Goal: Find specific page/section: Find specific page/section

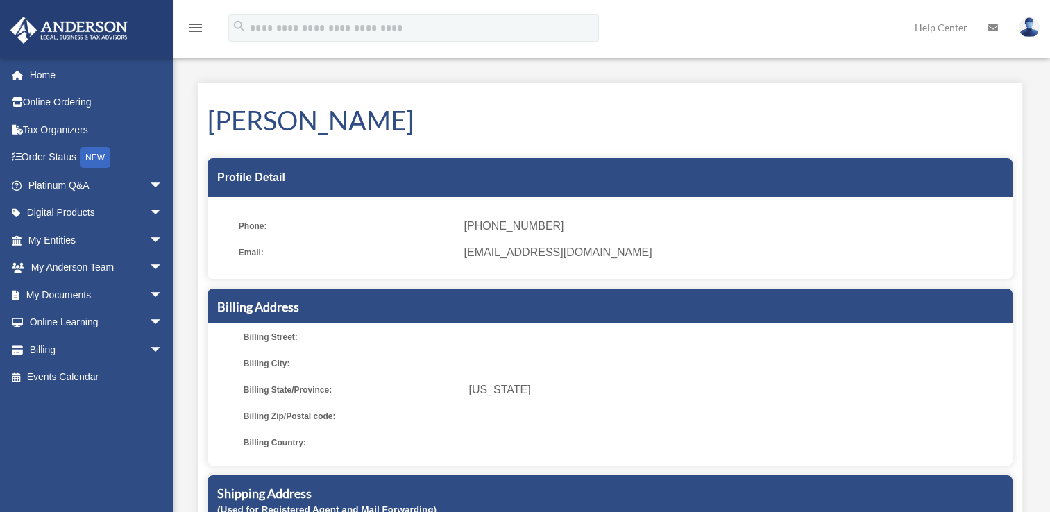
click at [959, 31] on link "Help Center" at bounding box center [942, 27] width 74 height 55
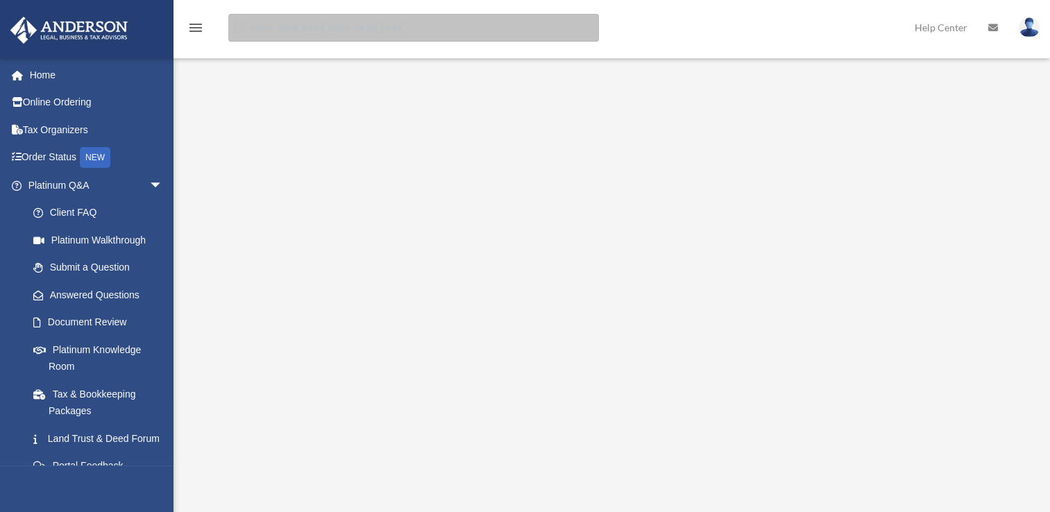
click at [335, 17] on input "search" at bounding box center [413, 28] width 371 height 28
type input "**********"
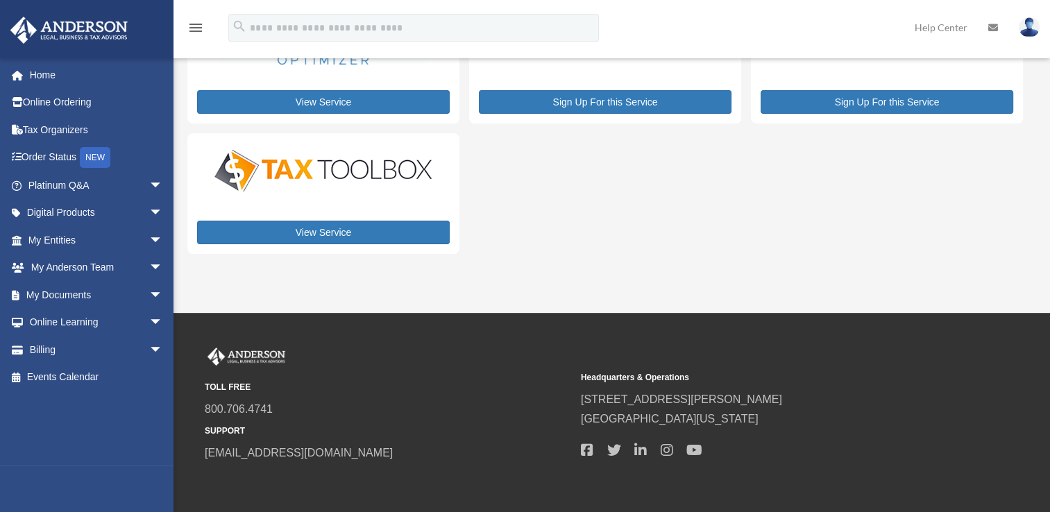
scroll to position [165, 0]
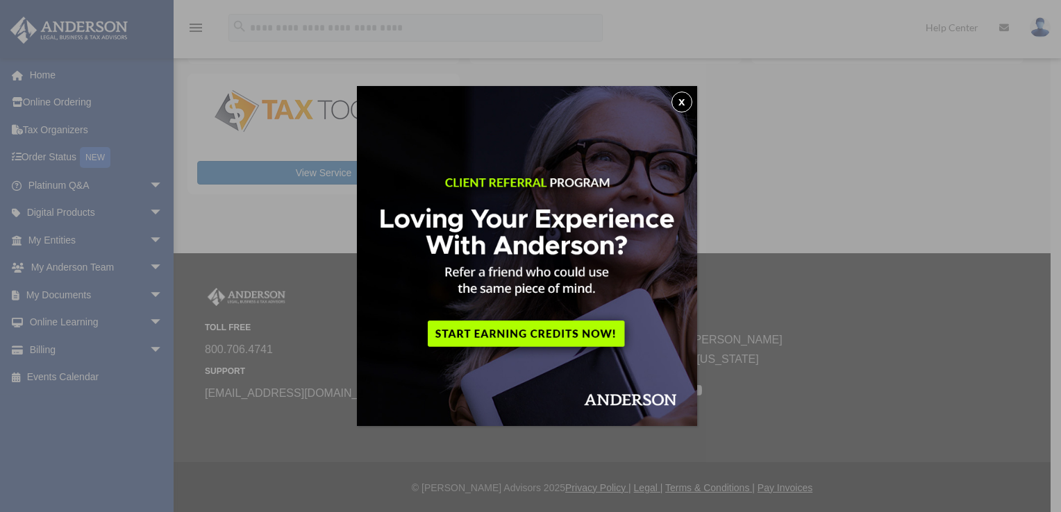
click at [689, 99] on button "x" at bounding box center [681, 102] width 21 height 21
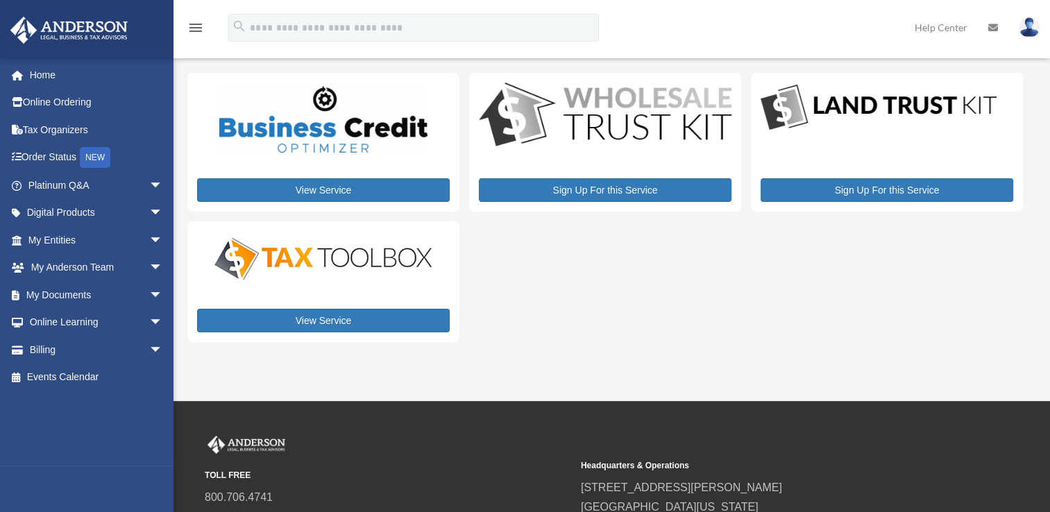
scroll to position [0, 0]
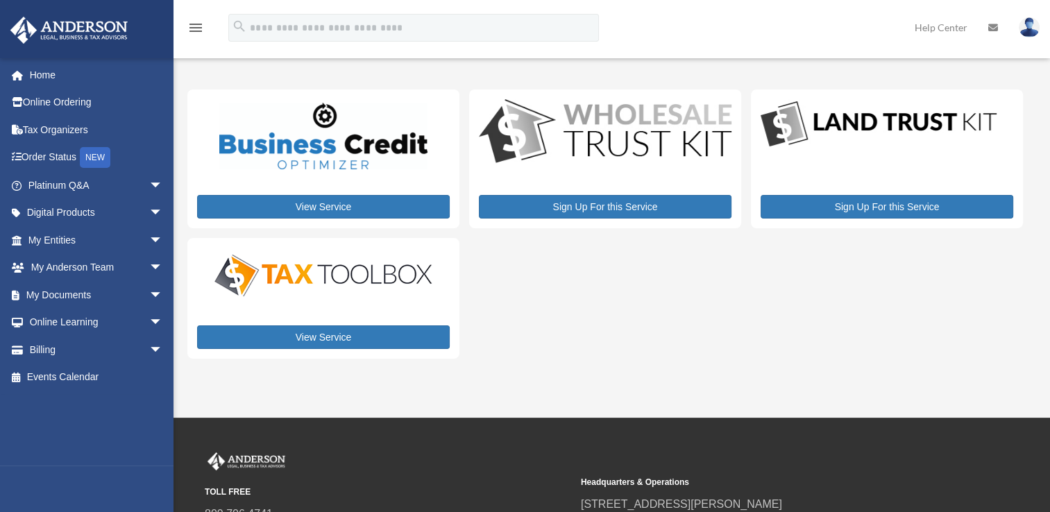
click at [1033, 26] on img at bounding box center [1029, 27] width 21 height 20
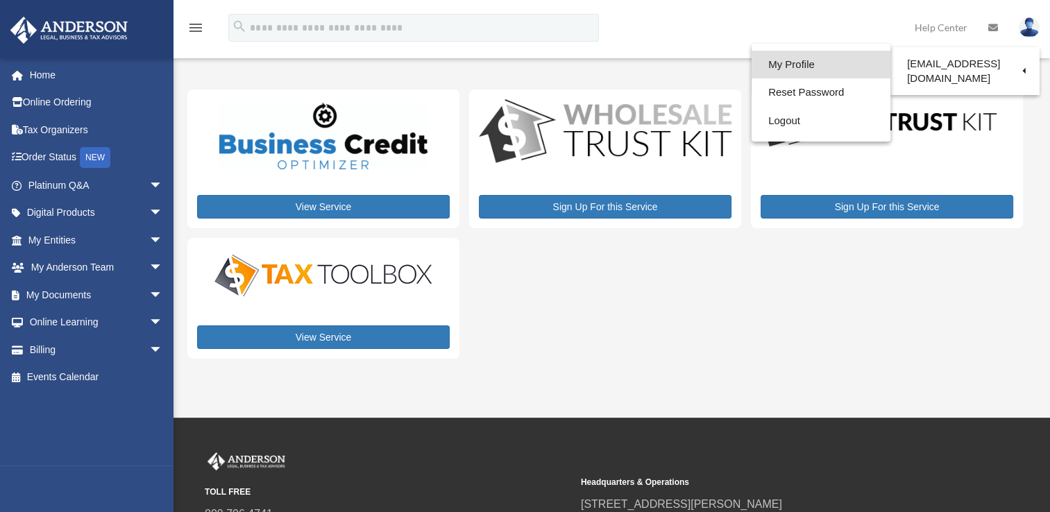
click at [765, 68] on link "My Profile" at bounding box center [821, 65] width 139 height 28
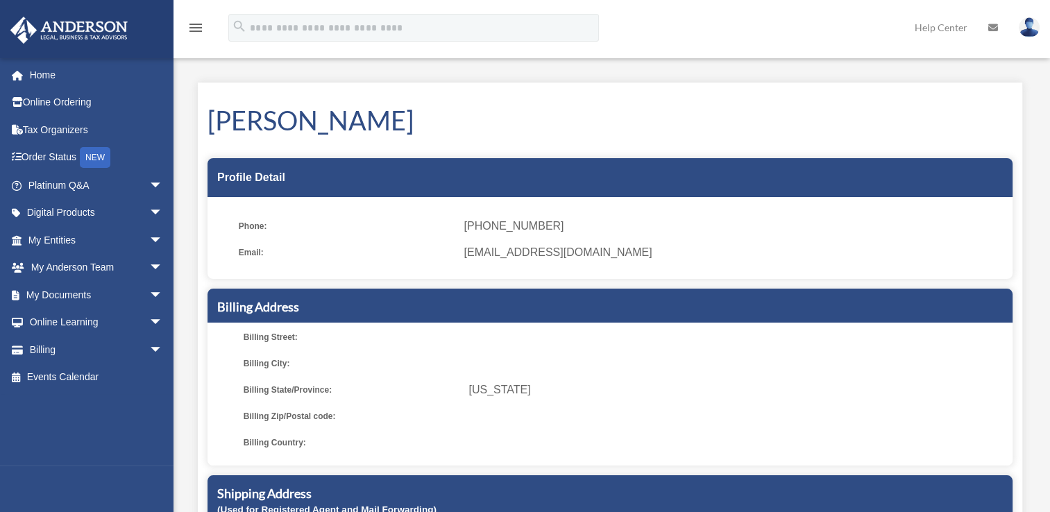
scroll to position [208, 0]
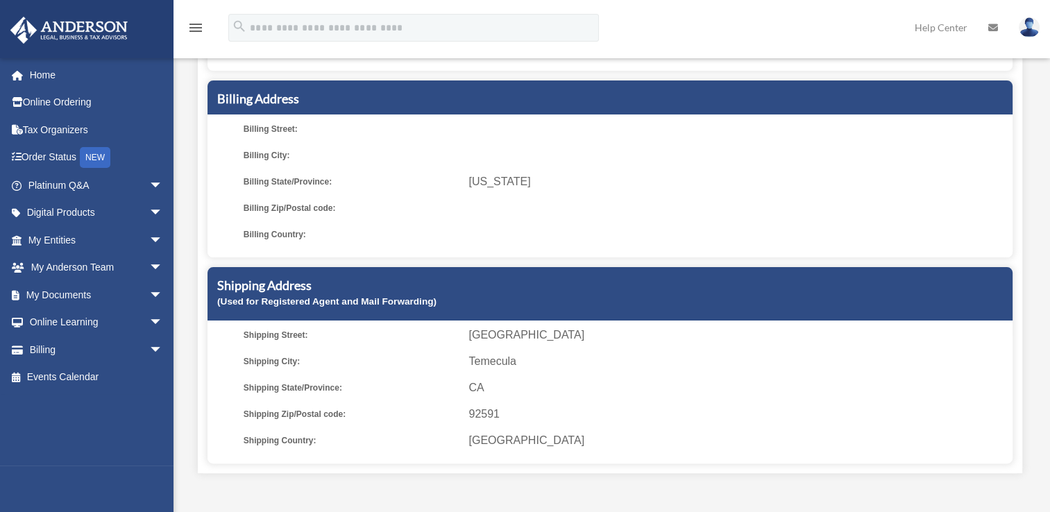
click at [989, 282] on h5 "Shipping Address" at bounding box center [610, 285] width 786 height 17
click at [992, 308] on div "Shipping Address (Used for Registered Agent and Mail Forwarding)" at bounding box center [610, 293] width 805 height 53
